Goal: Find contact information: Find contact information

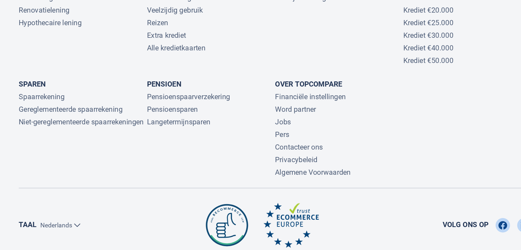
scroll to position [1410, 0]
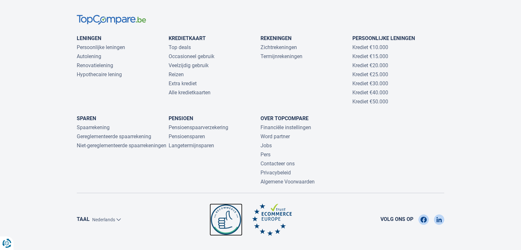
click at [223, 211] on img at bounding box center [226, 219] width 33 height 32
click at [409, 147] on div "Leningen Persoonlijke leningen Autolening Renovatielening Hypothecaire lening K…" at bounding box center [261, 105] width 368 height 160
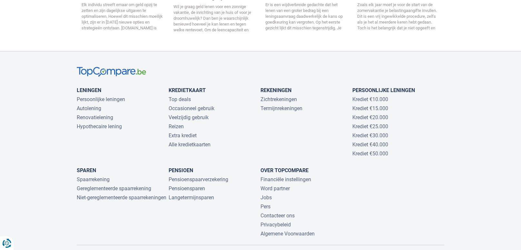
scroll to position [1358, 0]
click at [280, 213] on link "Contacteer ons" at bounding box center [277, 216] width 34 height 6
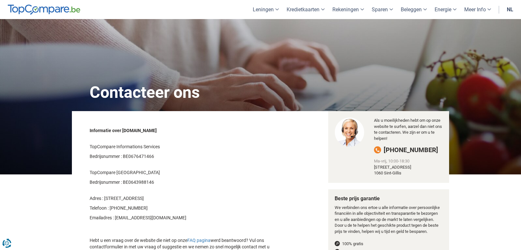
click at [227, 143] on p "TopCompare Informations Services" at bounding box center [183, 146] width 186 height 6
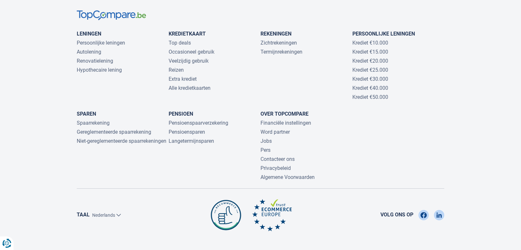
scroll to position [1447, 0]
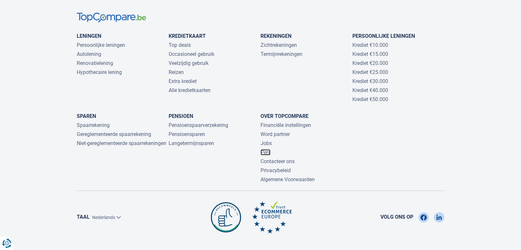
click at [262, 149] on link "Pers" at bounding box center [265, 152] width 10 height 6
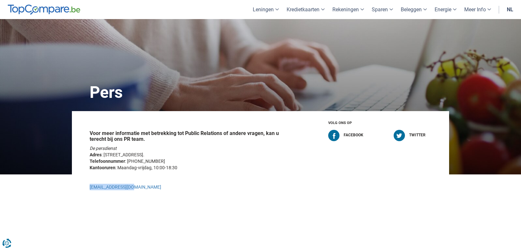
click at [337, 186] on div "Voor meer informatie met betrekking tot Public Relations of andere vragen, kan …" at bounding box center [260, 157] width 377 height 92
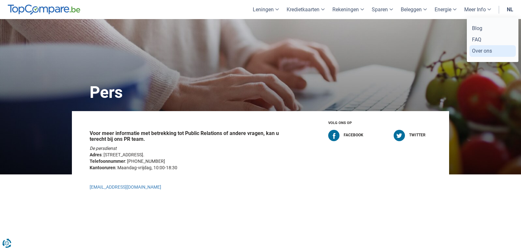
click at [478, 49] on link "Over ons" at bounding box center [492, 50] width 46 height 11
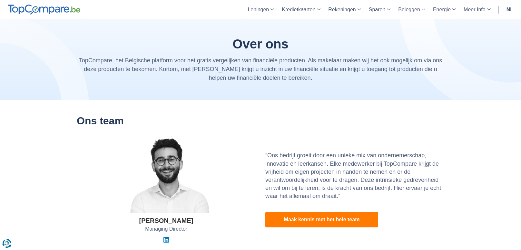
scroll to position [72, 0]
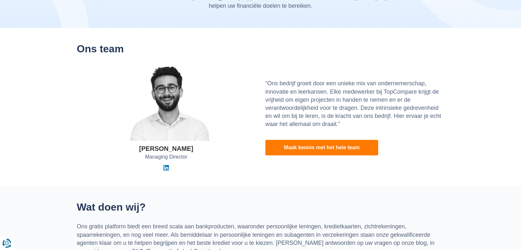
click at [177, 111] on img at bounding box center [166, 102] width 103 height 76
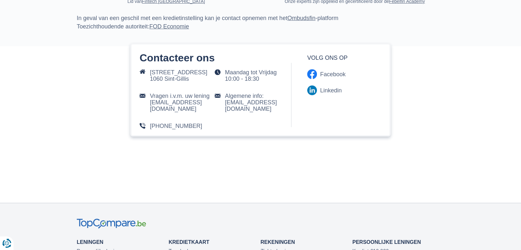
scroll to position [1288, 0]
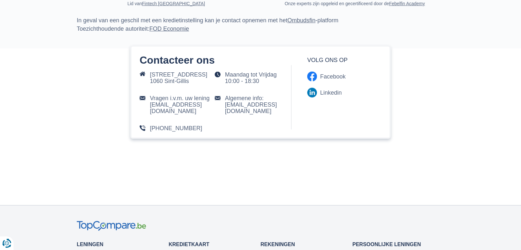
click at [205, 125] on div "[PHONE_NUMBER]" at bounding box center [177, 130] width 75 height 11
copy div "[PHONE_NUMBER] Rejoignez-nous sur:"
